Goal: Task Accomplishment & Management: Use online tool/utility

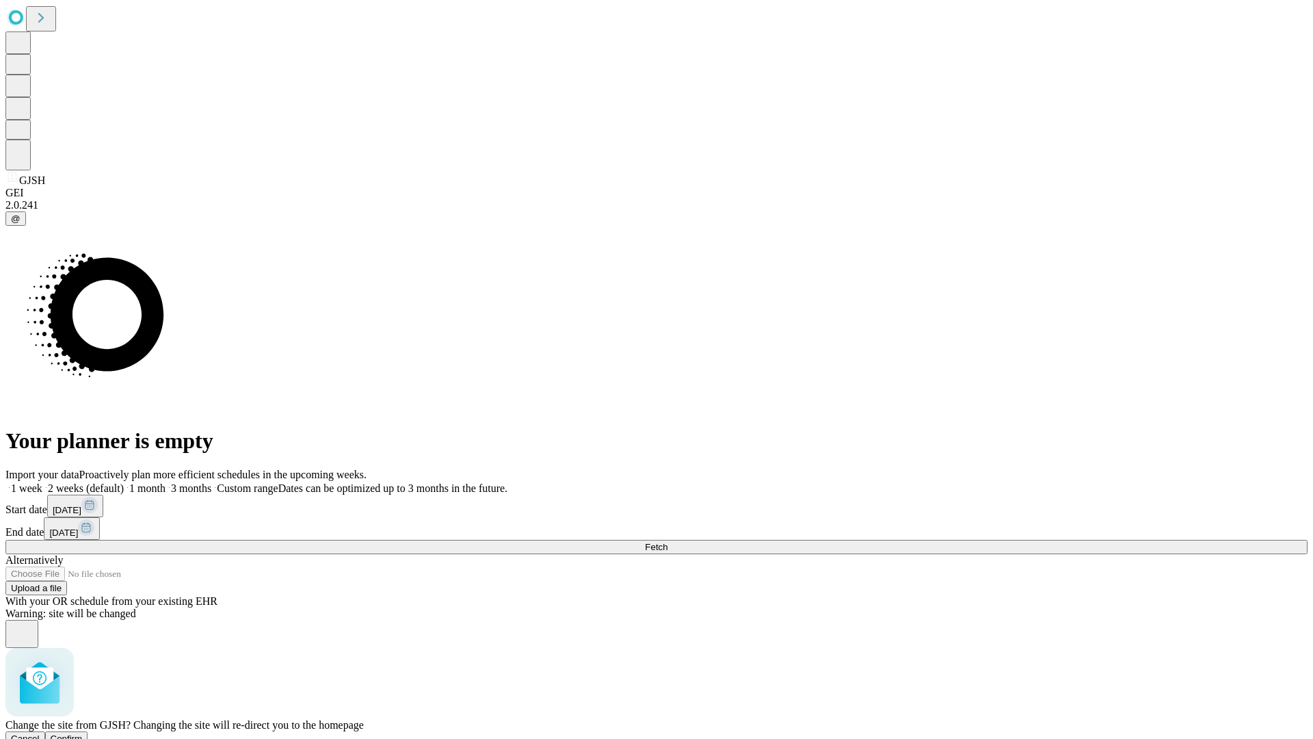
click at [83, 733] on span "Confirm" at bounding box center [67, 738] width 32 height 10
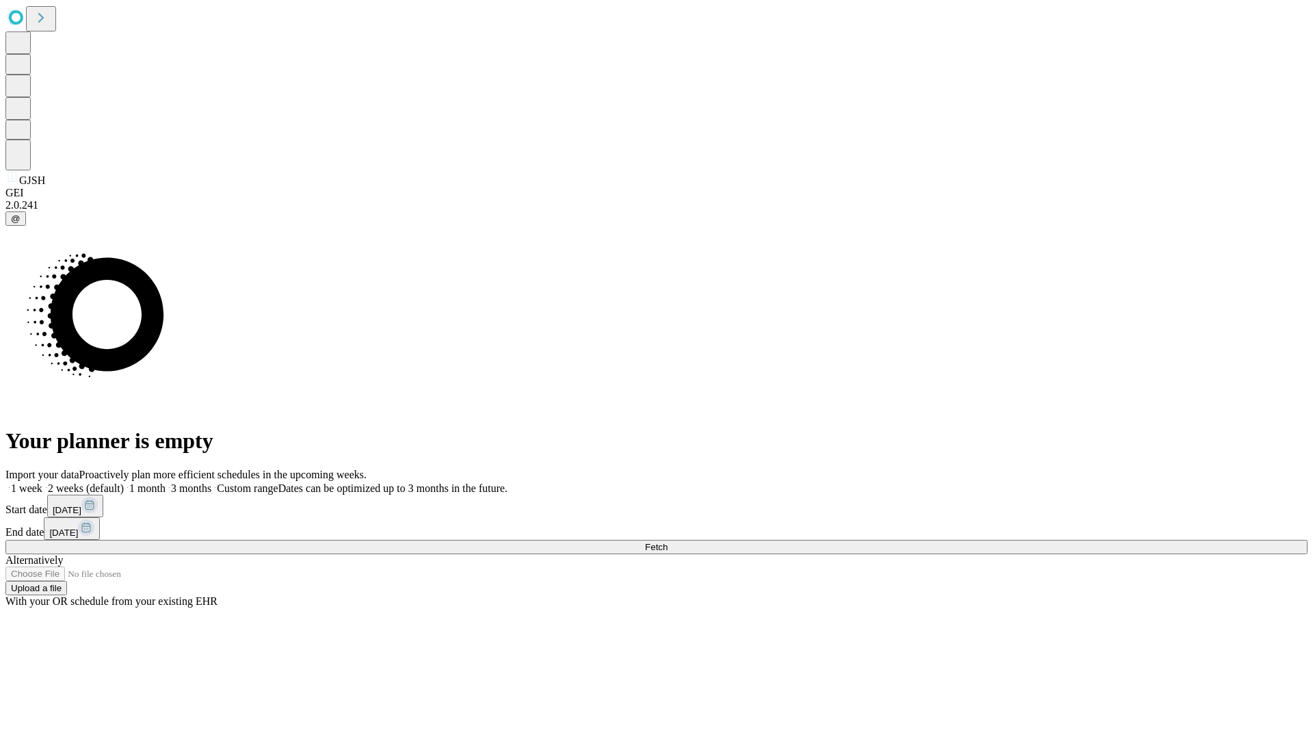
click at [42, 482] on label "1 week" at bounding box center [23, 488] width 37 height 12
click at [668, 542] on span "Fetch" at bounding box center [656, 547] width 23 height 10
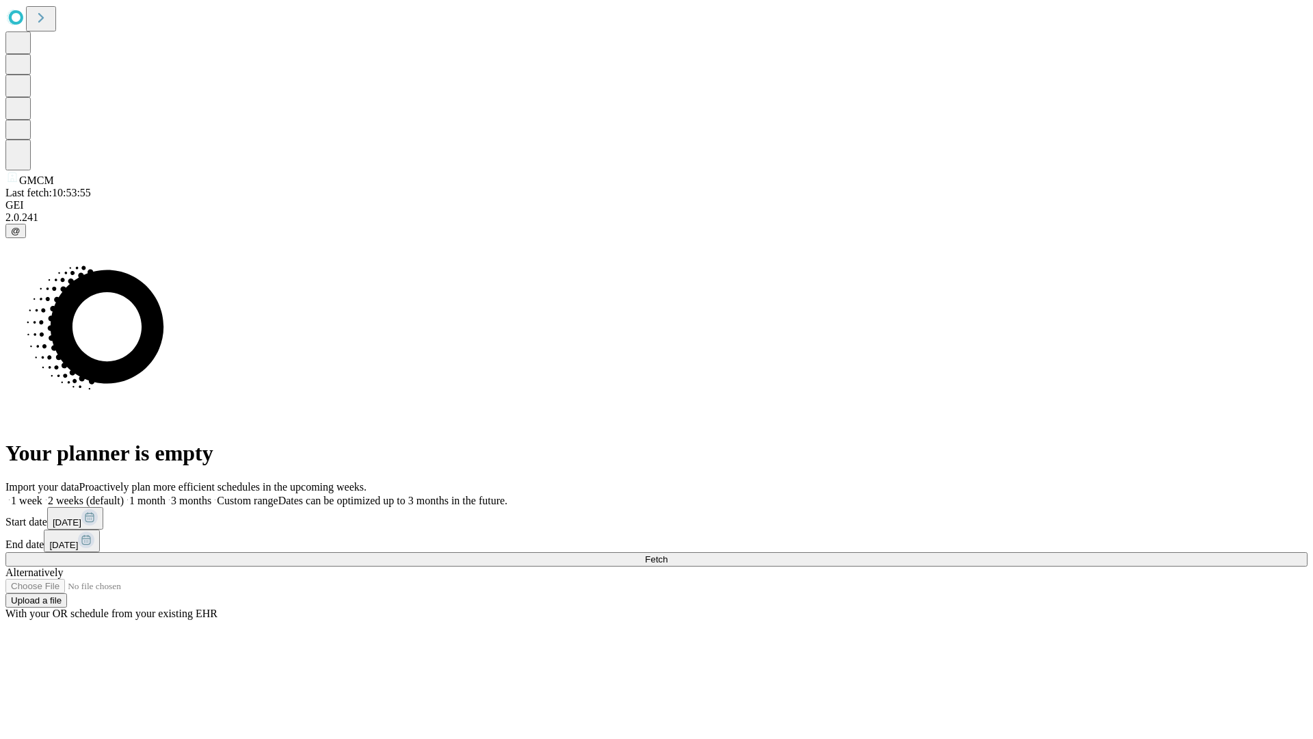
click at [42, 495] on label "1 week" at bounding box center [23, 501] width 37 height 12
click at [668, 554] on span "Fetch" at bounding box center [656, 559] width 23 height 10
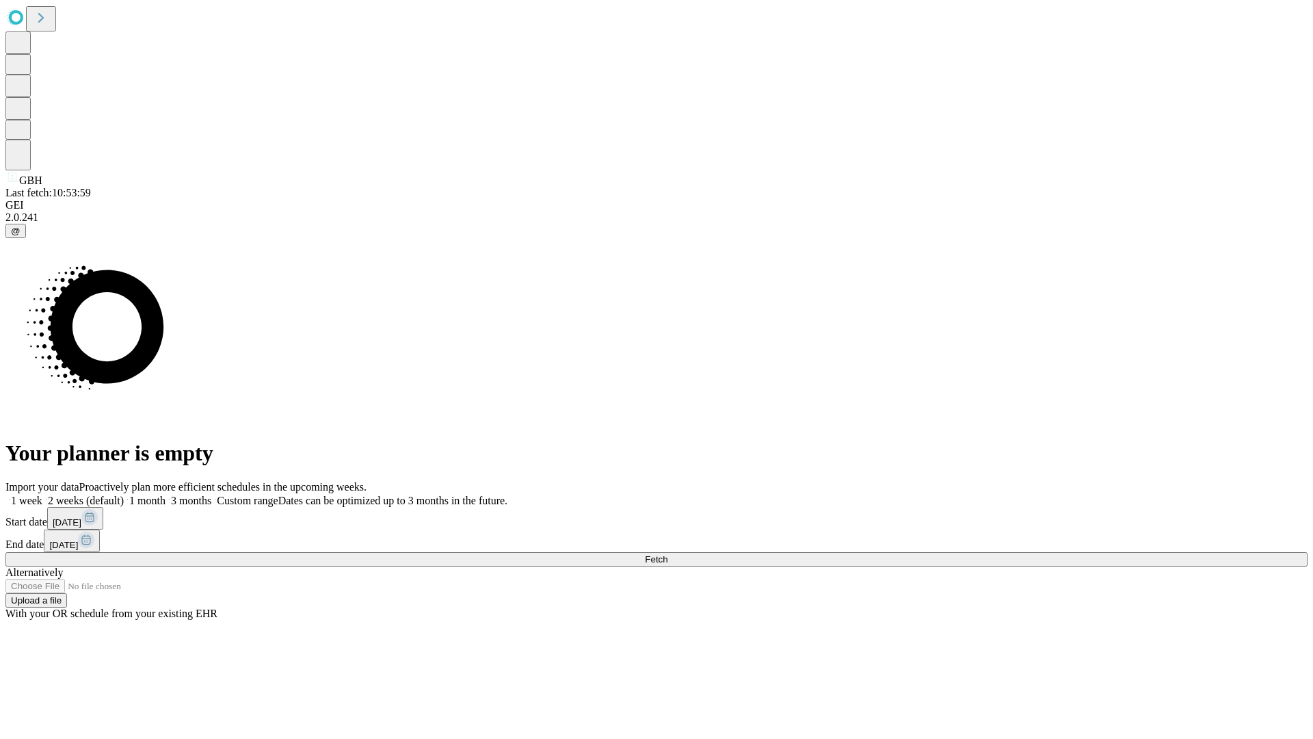
click at [42, 495] on label "1 week" at bounding box center [23, 501] width 37 height 12
click at [668, 554] on span "Fetch" at bounding box center [656, 559] width 23 height 10
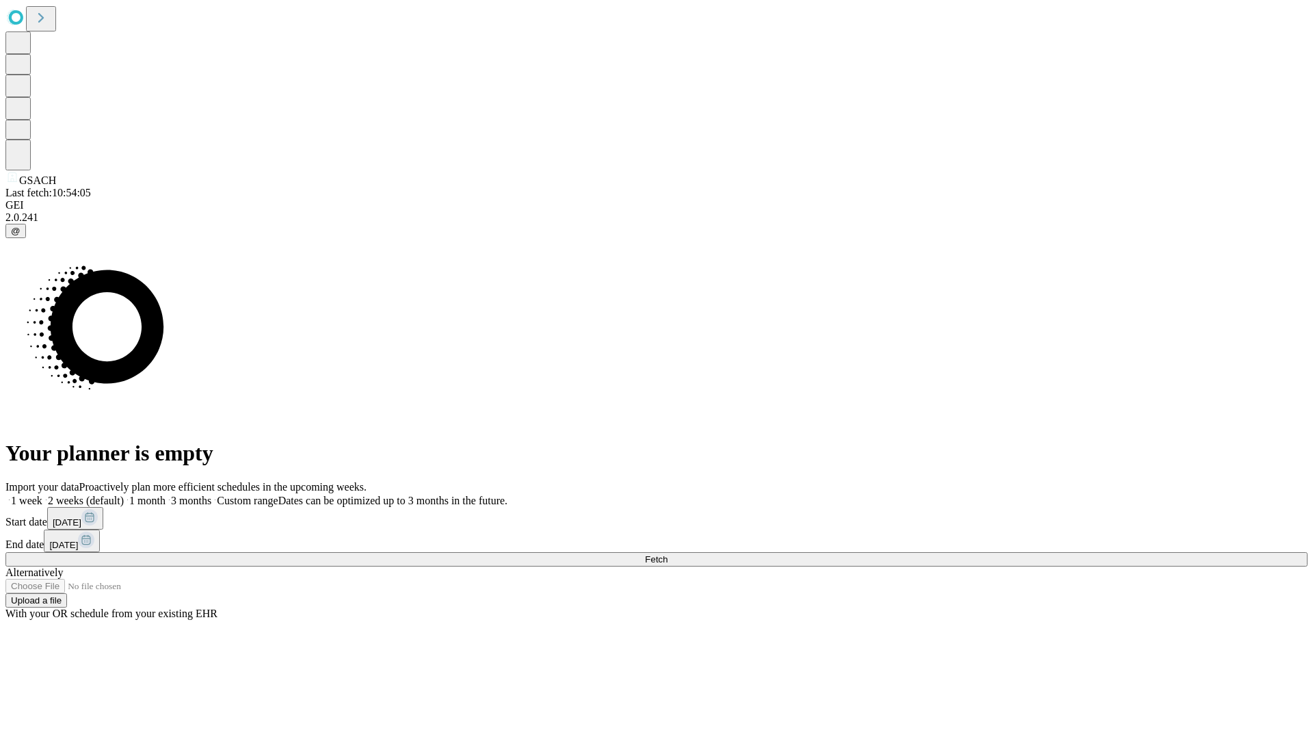
click at [668, 554] on span "Fetch" at bounding box center [656, 559] width 23 height 10
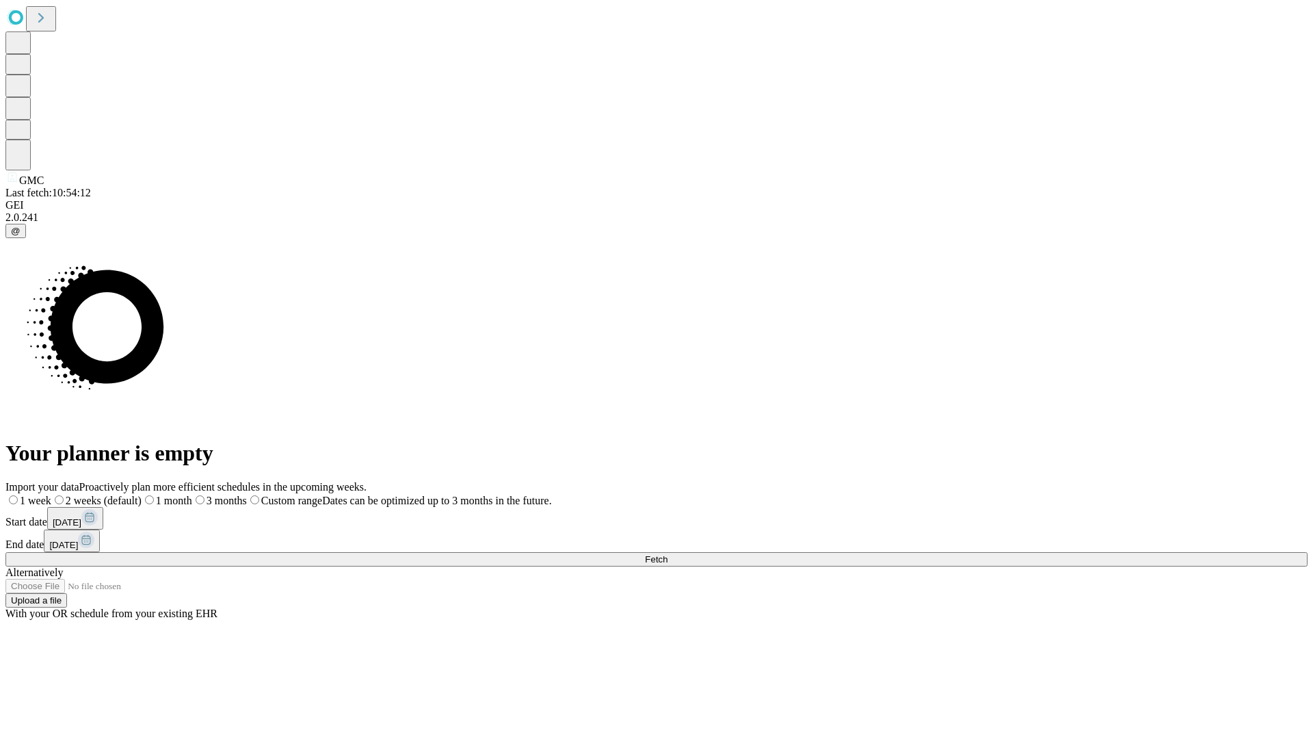
click at [51, 495] on label "1 week" at bounding box center [28, 501] width 46 height 12
click at [668, 554] on span "Fetch" at bounding box center [656, 559] width 23 height 10
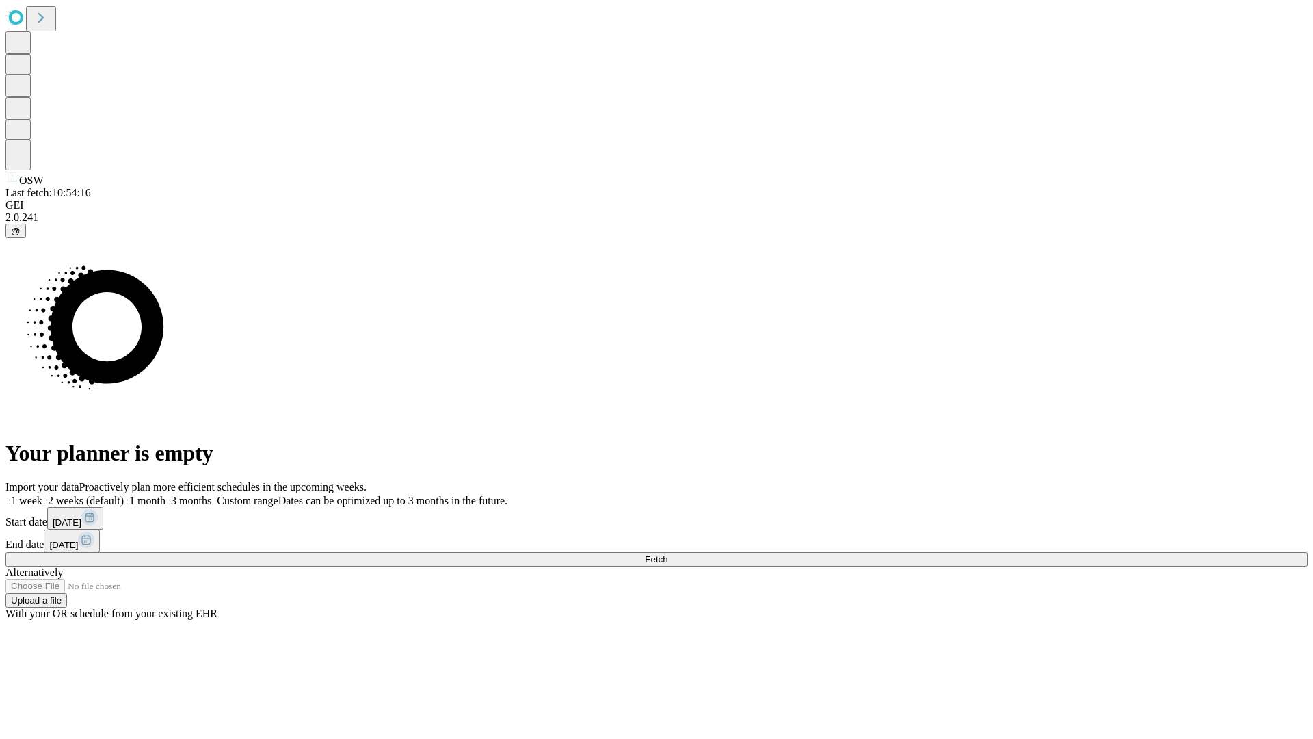
click at [42, 495] on label "1 week" at bounding box center [23, 501] width 37 height 12
click at [668, 554] on span "Fetch" at bounding box center [656, 559] width 23 height 10
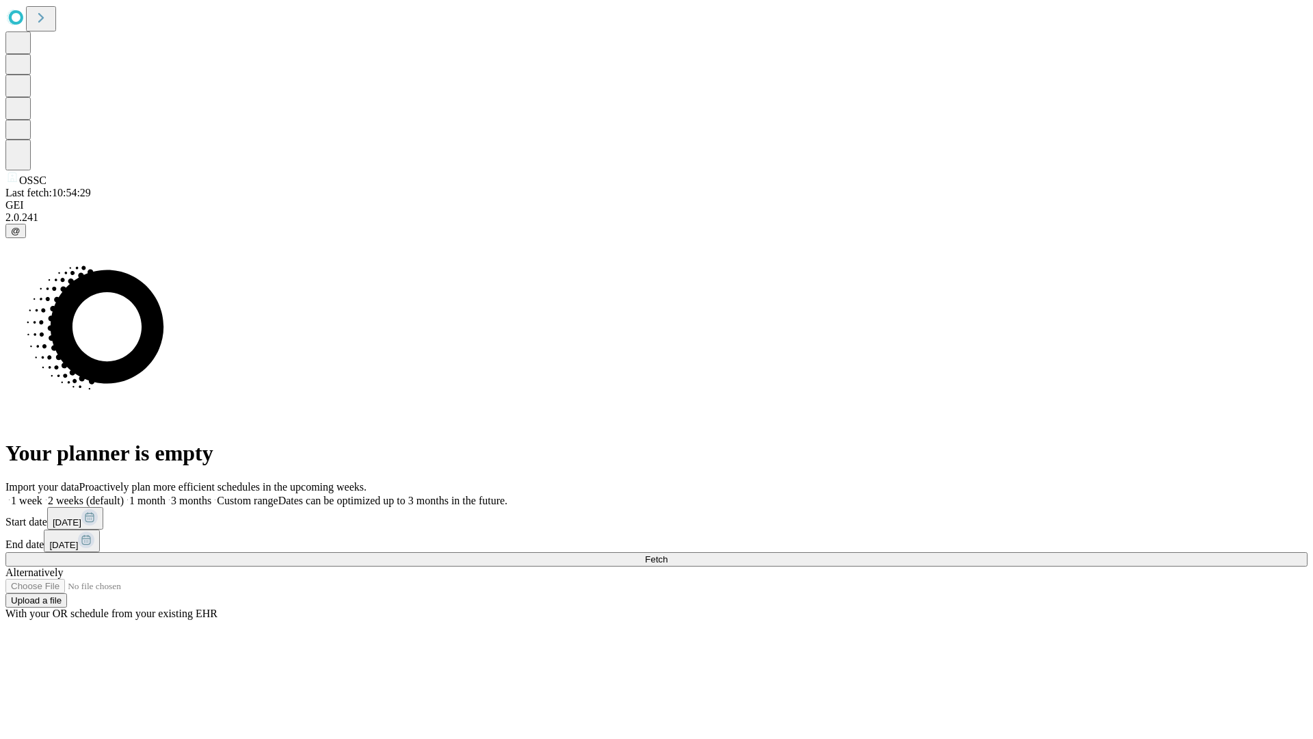
click at [42, 495] on label "1 week" at bounding box center [23, 501] width 37 height 12
click at [668, 554] on span "Fetch" at bounding box center [656, 559] width 23 height 10
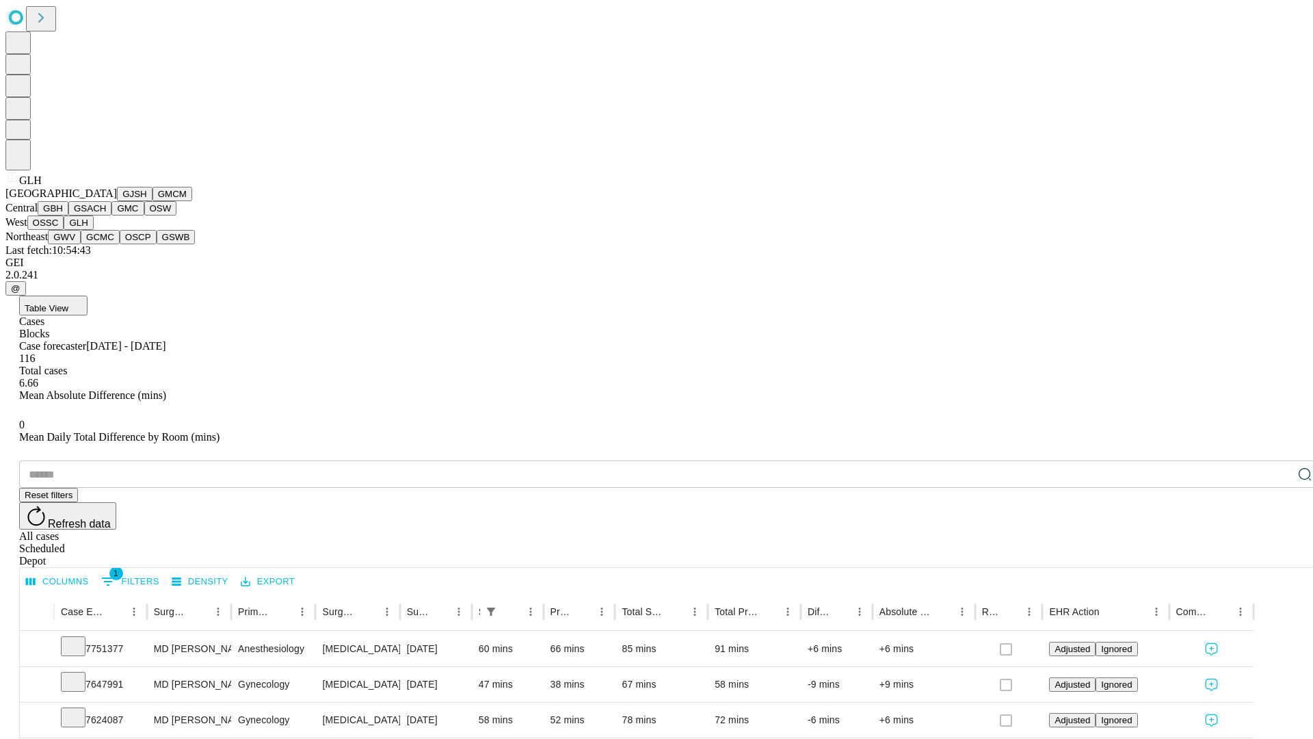
click at [81, 244] on button "GWV" at bounding box center [64, 237] width 33 height 14
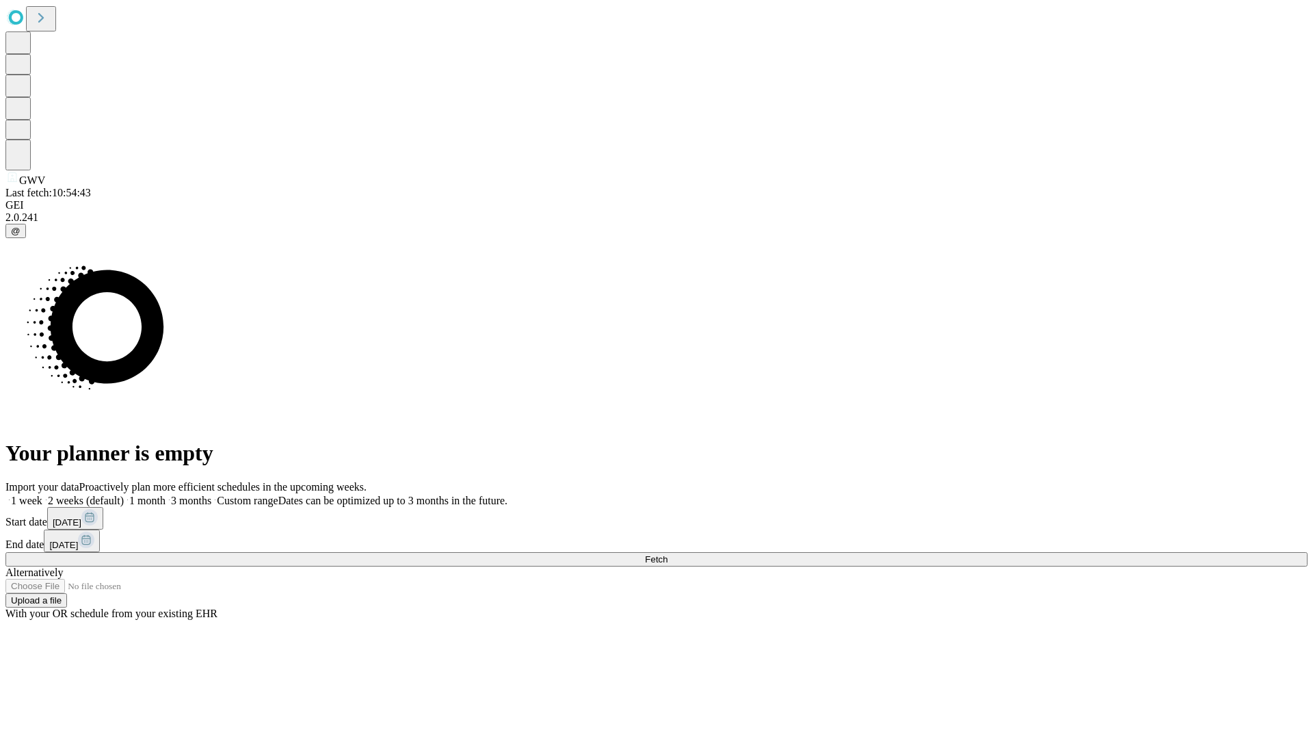
click at [42, 495] on label "1 week" at bounding box center [23, 501] width 37 height 12
click at [668, 554] on span "Fetch" at bounding box center [656, 559] width 23 height 10
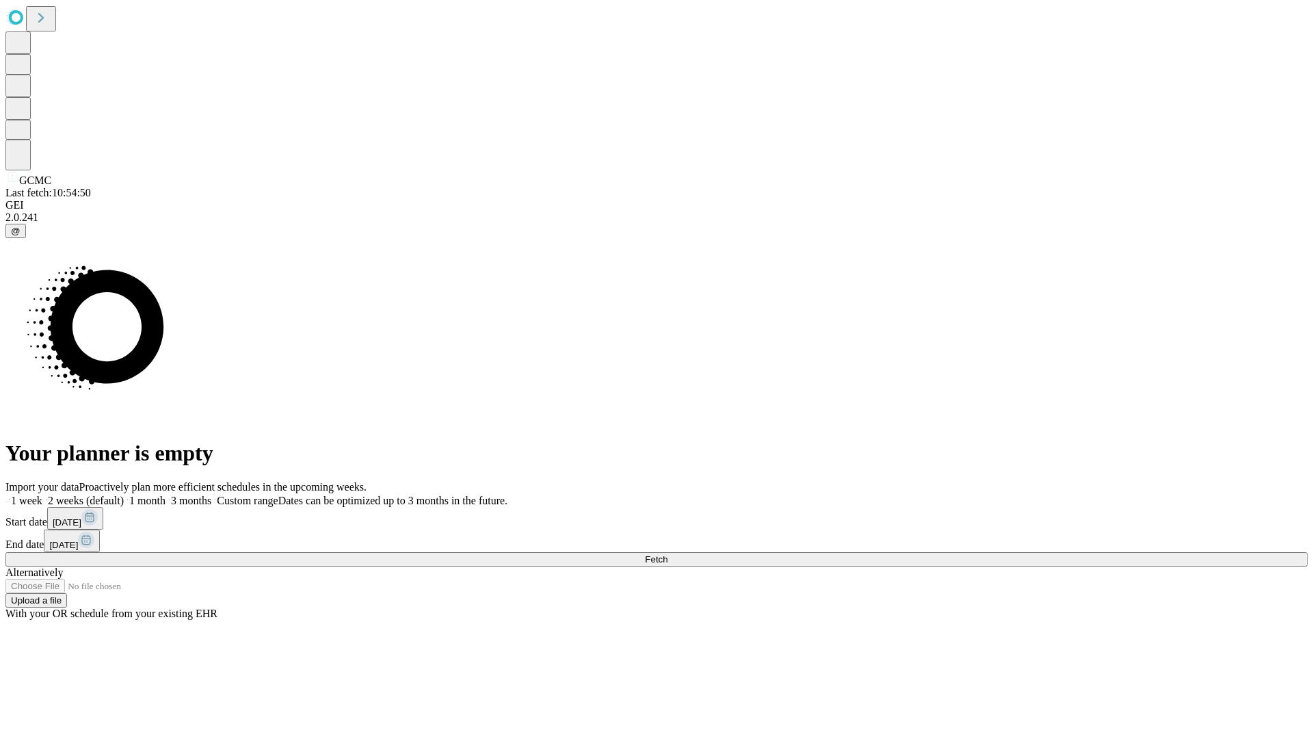
click at [42, 495] on label "1 week" at bounding box center [23, 501] width 37 height 12
click at [668, 554] on span "Fetch" at bounding box center [656, 559] width 23 height 10
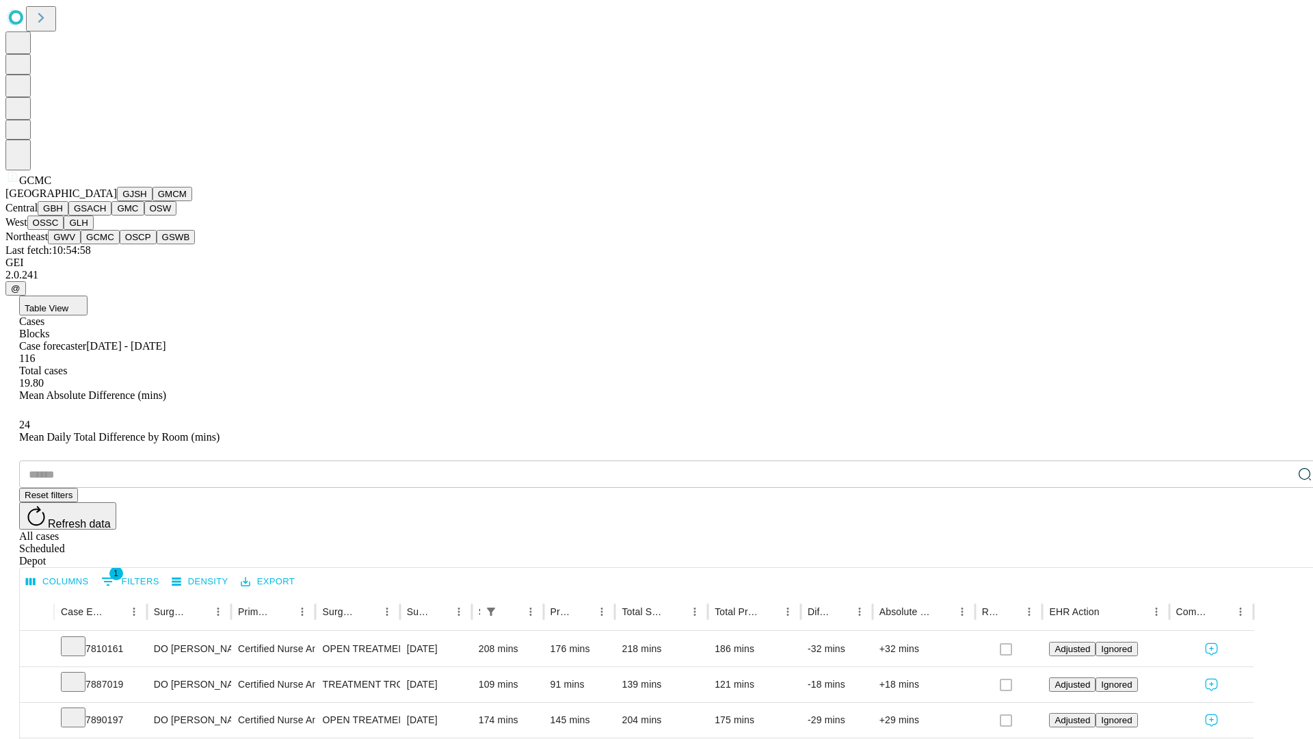
click at [120, 244] on button "OSCP" at bounding box center [138, 237] width 37 height 14
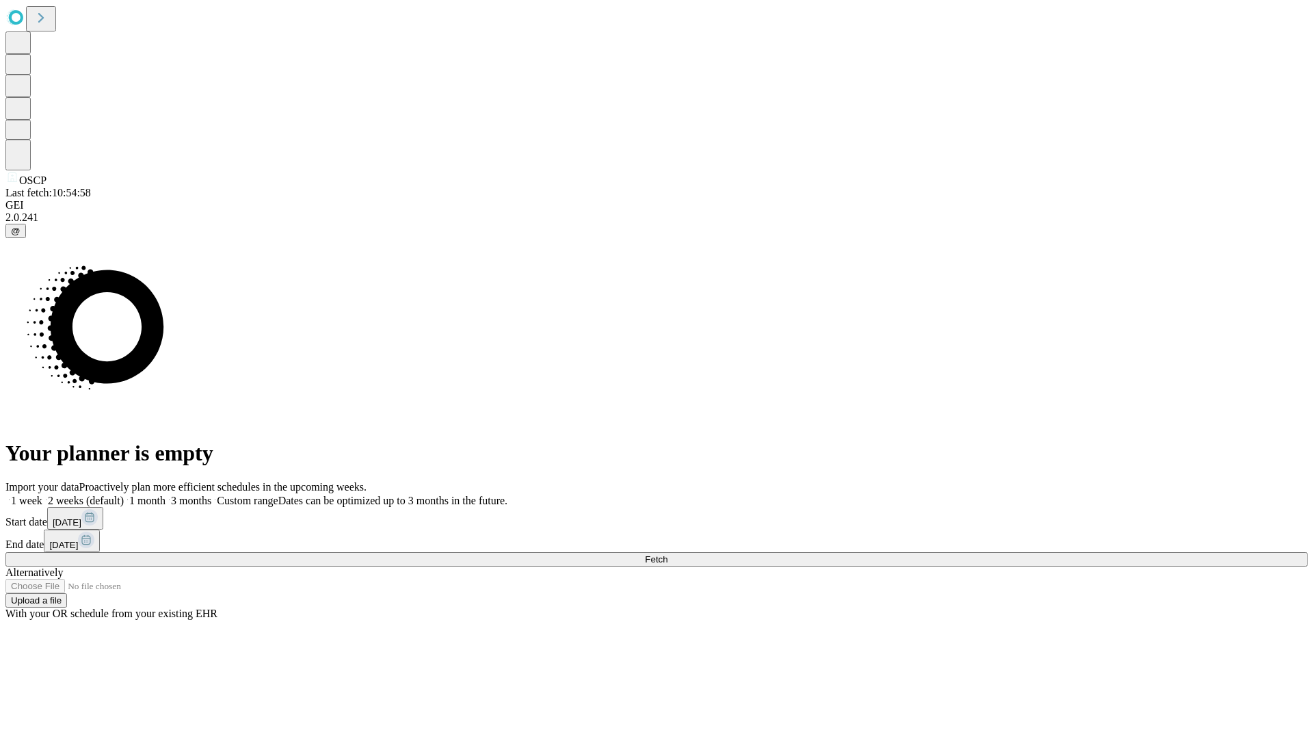
click at [668, 554] on span "Fetch" at bounding box center [656, 559] width 23 height 10
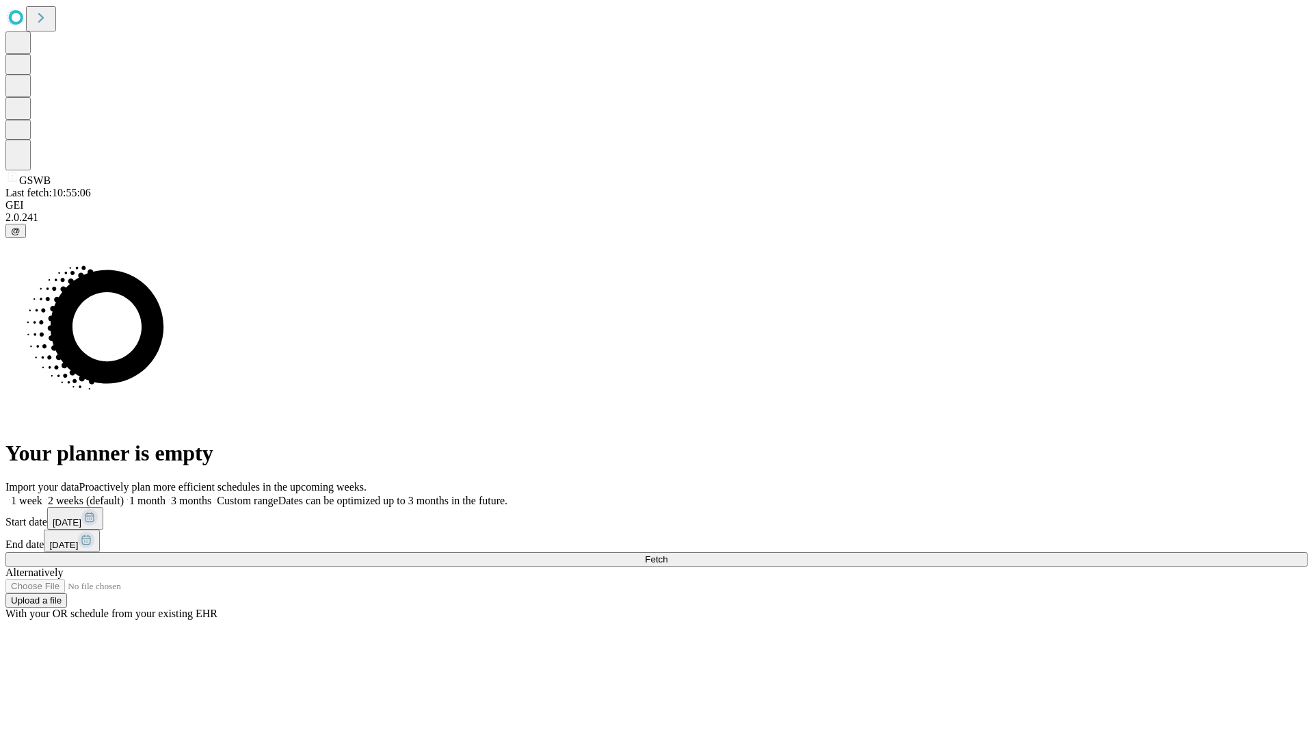
click at [42, 495] on label "1 week" at bounding box center [23, 501] width 37 height 12
click at [668, 554] on span "Fetch" at bounding box center [656, 559] width 23 height 10
